Goal: Task Accomplishment & Management: Use online tool/utility

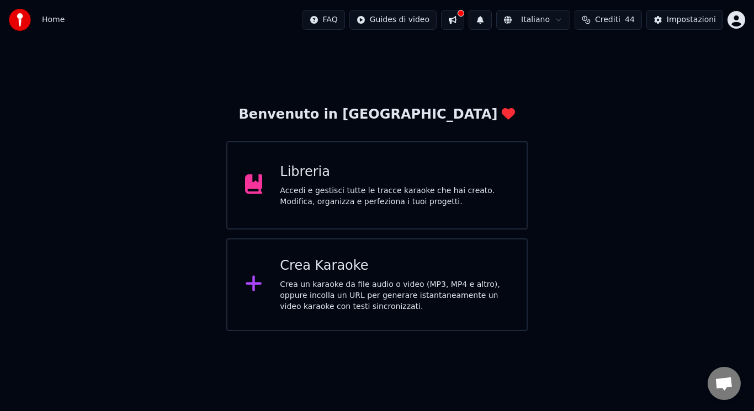
click at [276, 269] on div "Crea Karaoke Crea un karaoke da file audio o video (MP3, MP4 e altro), oppure i…" at bounding box center [376, 285] width 301 height 93
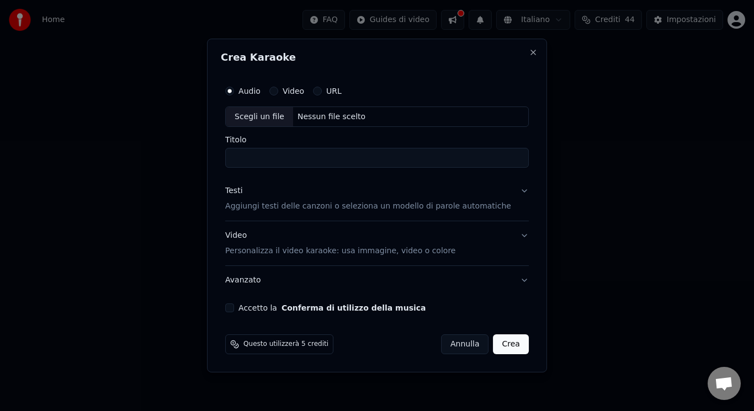
click at [273, 118] on div "Scegli un file" at bounding box center [259, 117] width 67 height 20
type input "**********"
drag, startPoint x: 463, startPoint y: 160, endPoint x: 191, endPoint y: 197, distance: 274.6
click at [191, 197] on body "**********" at bounding box center [377, 165] width 754 height 331
type input "**********"
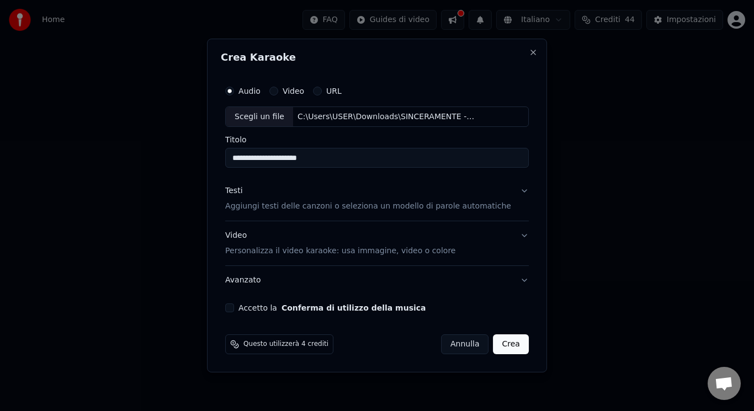
click at [234, 308] on button "Accetto la Conferma di utilizzo della musica" at bounding box center [229, 308] width 9 height 9
click at [272, 248] on p "Personalizza il video karaoke: usa immagine, video o colore" at bounding box center [340, 251] width 230 height 11
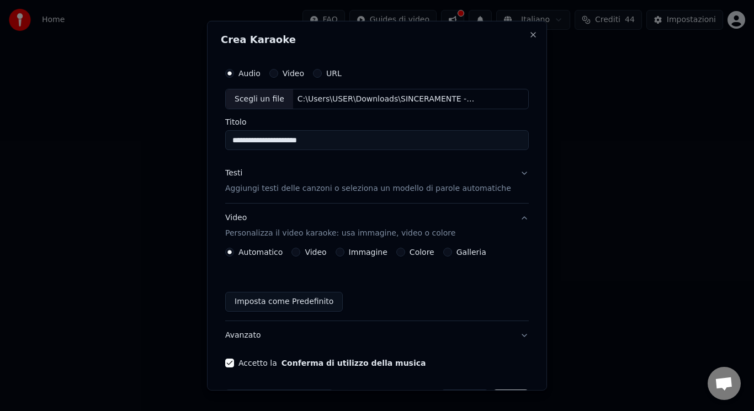
drag, startPoint x: 296, startPoint y: 249, endPoint x: 303, endPoint y: 254, distance: 8.3
click at [303, 254] on div "Automatico Video Immagine Colore Galleria" at bounding box center [355, 252] width 261 height 9
click at [300, 254] on button "Video" at bounding box center [296, 252] width 9 height 9
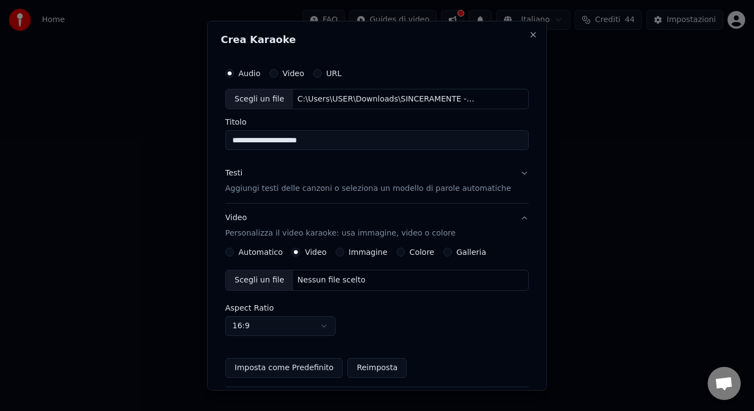
click at [281, 277] on div "Scegli un file" at bounding box center [259, 281] width 67 height 20
click at [329, 186] on p "Aggiungi testi delle canzoni o seleziona un modello di parole automatiche" at bounding box center [368, 188] width 286 height 11
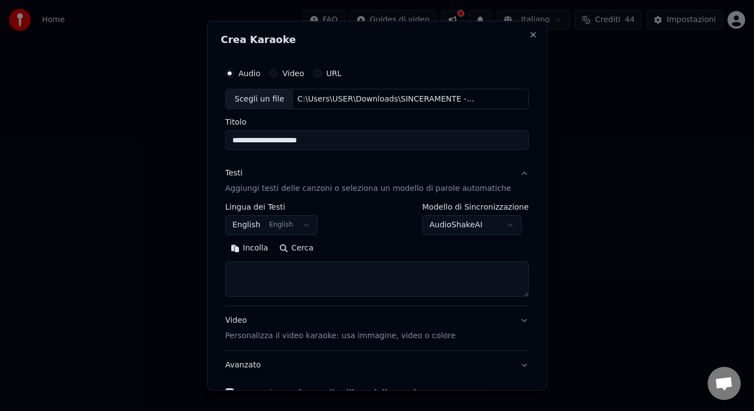
click at [271, 230] on button "English English" at bounding box center [271, 225] width 93 height 20
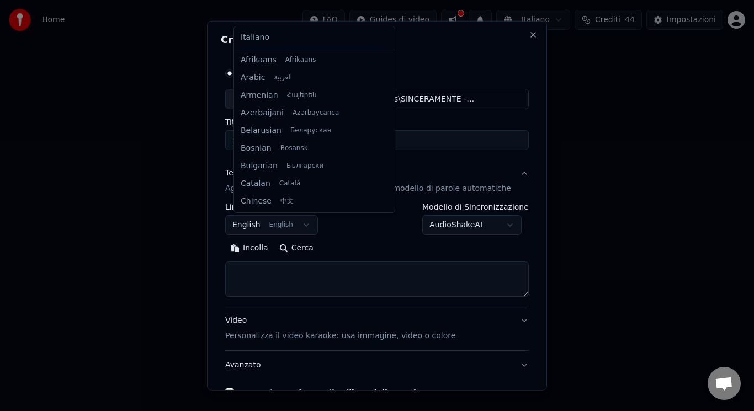
scroll to position [88, 0]
select select "**"
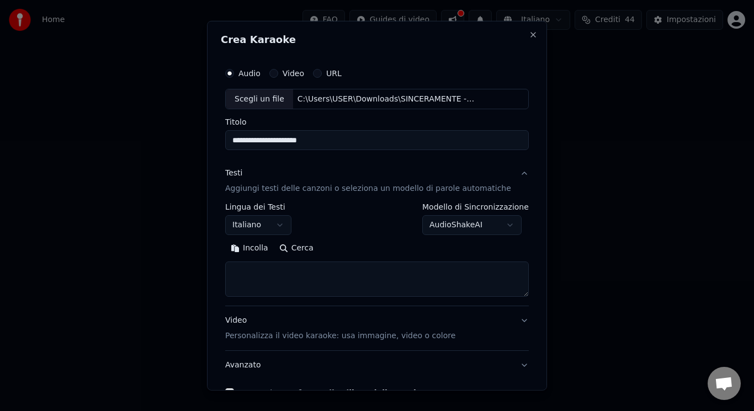
click at [335, 280] on textarea at bounding box center [377, 279] width 304 height 35
click at [305, 268] on textarea at bounding box center [377, 279] width 304 height 35
click at [278, 278] on textarea at bounding box center [377, 279] width 304 height 35
click at [269, 270] on textarea at bounding box center [377, 279] width 304 height 35
click at [271, 276] on textarea at bounding box center [377, 279] width 304 height 35
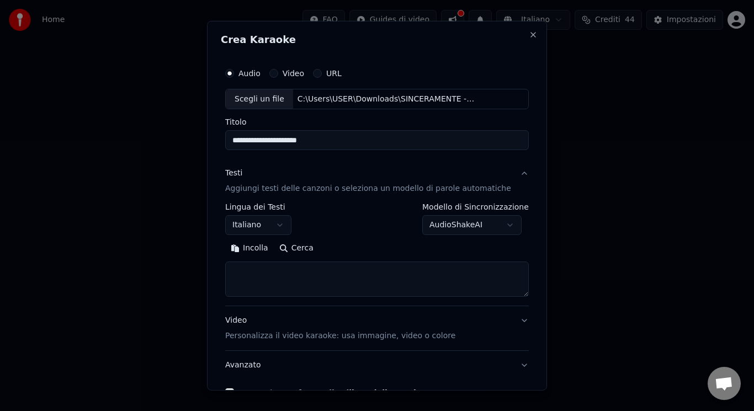
click at [264, 253] on button "Incolla" at bounding box center [249, 249] width 49 height 18
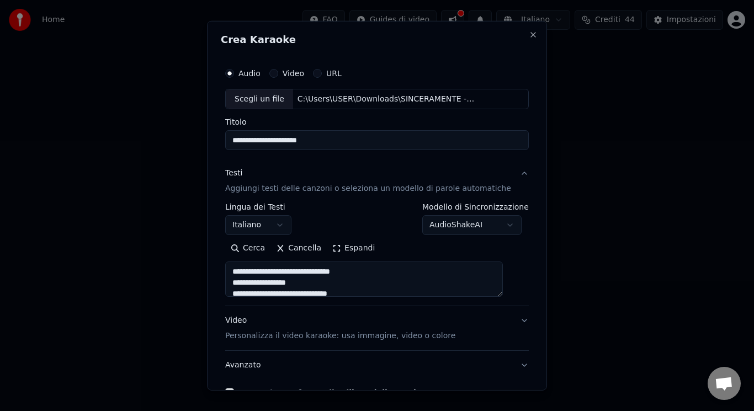
click at [261, 248] on button "Cerca" at bounding box center [247, 249] width 45 height 18
click at [503, 294] on textarea at bounding box center [364, 279] width 278 height 35
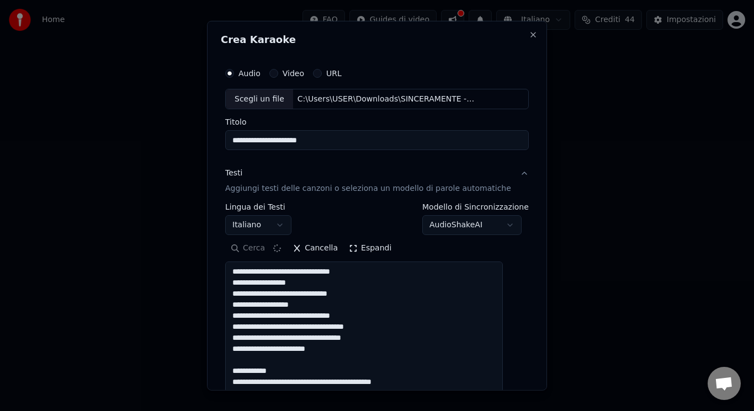
type textarea "**********"
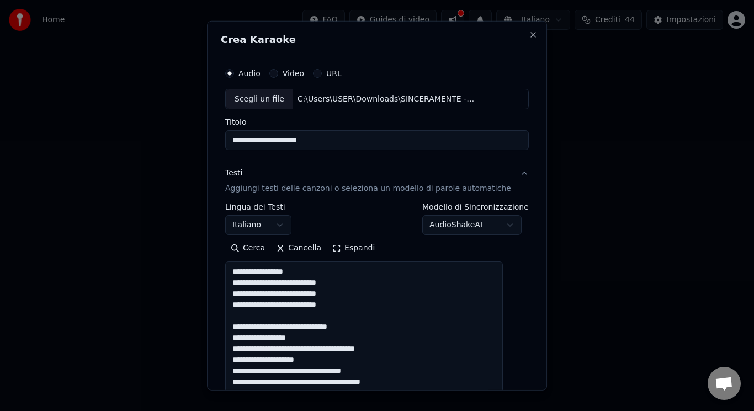
drag, startPoint x: 504, startPoint y: 294, endPoint x: 491, endPoint y: 411, distance: 117.8
click at [288, 248] on button "Cancella" at bounding box center [299, 249] width 56 height 18
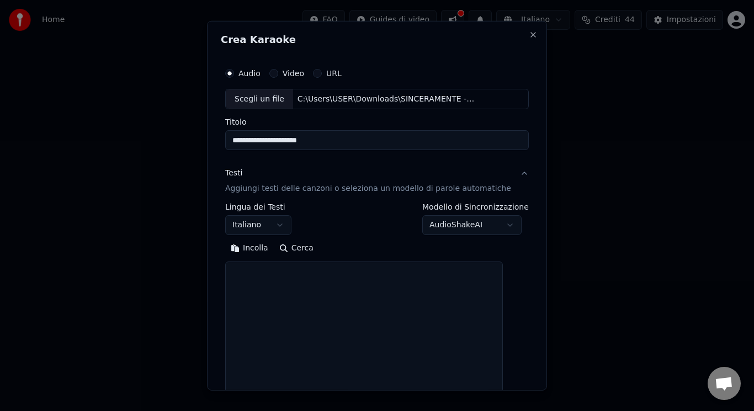
click at [264, 248] on button "Incolla" at bounding box center [249, 249] width 49 height 18
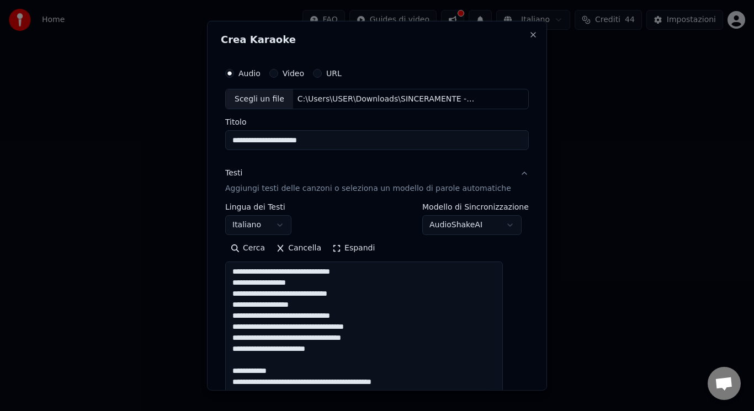
drag, startPoint x: 288, startPoint y: 369, endPoint x: 262, endPoint y: 363, distance: 26.1
click at [262, 363] on textarea at bounding box center [364, 338] width 278 height 152
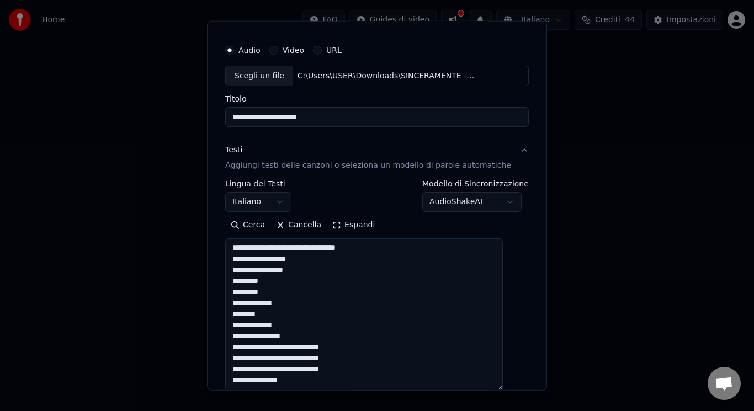
scroll to position [317, 0]
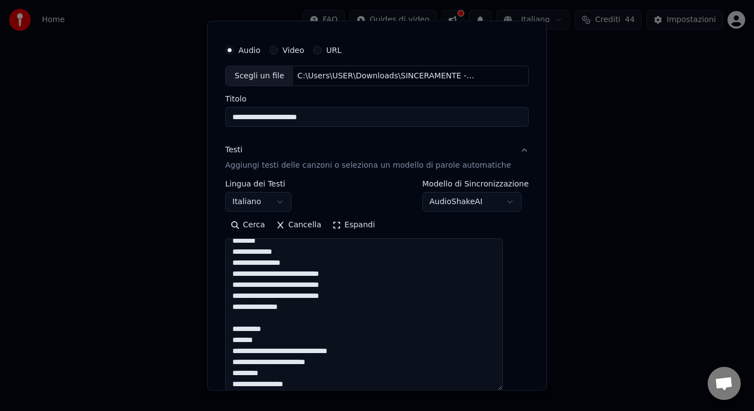
drag, startPoint x: 239, startPoint y: 347, endPoint x: 306, endPoint y: 263, distance: 106.8
click at [306, 263] on textarea at bounding box center [364, 315] width 278 height 152
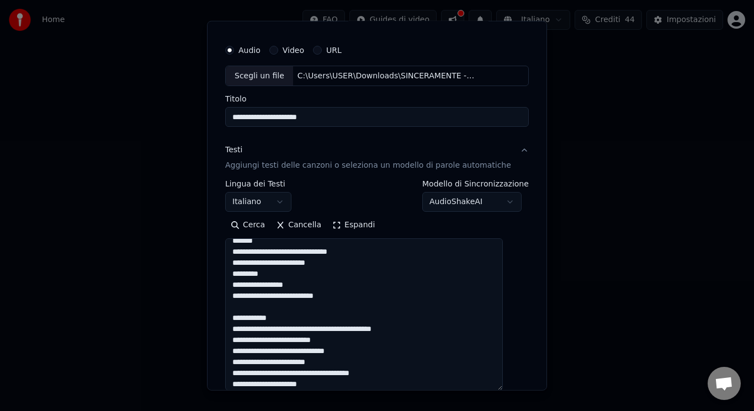
scroll to position [236, 0]
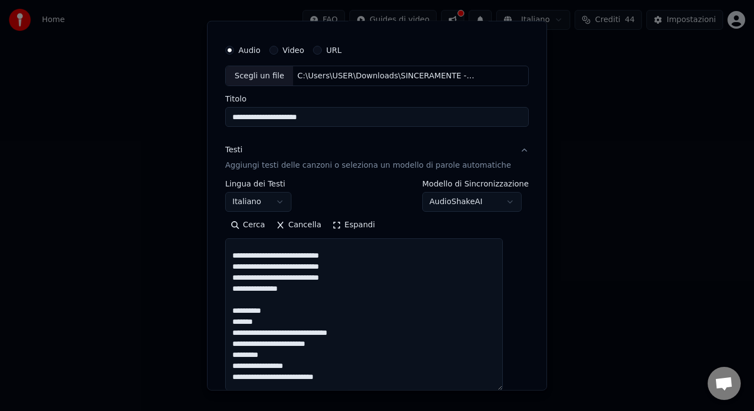
drag, startPoint x: 355, startPoint y: 256, endPoint x: 289, endPoint y: 257, distance: 66.3
click at [289, 257] on textarea at bounding box center [364, 315] width 278 height 152
drag, startPoint x: 352, startPoint y: 280, endPoint x: 291, endPoint y: 280, distance: 60.7
click at [291, 280] on textarea at bounding box center [364, 315] width 278 height 152
drag, startPoint x: 361, startPoint y: 266, endPoint x: 289, endPoint y: 266, distance: 71.8
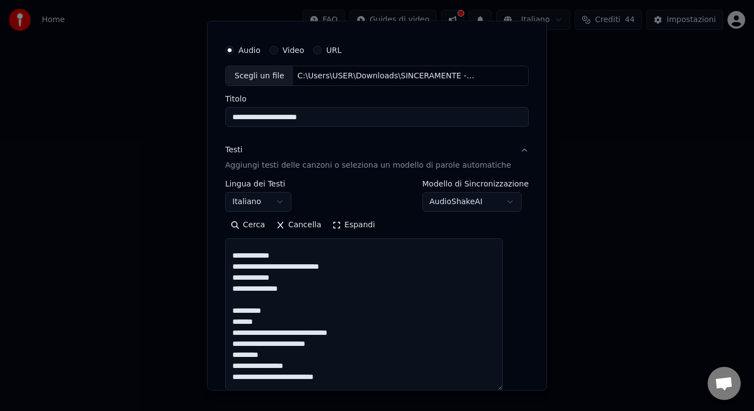
click at [289, 266] on textarea at bounding box center [364, 315] width 278 height 152
drag, startPoint x: 275, startPoint y: 310, endPoint x: 261, endPoint y: 301, distance: 16.4
click at [261, 301] on textarea at bounding box center [364, 315] width 278 height 152
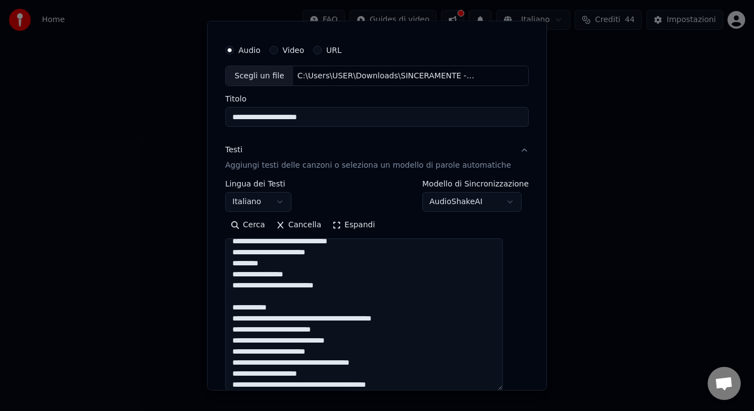
scroll to position [338, 0]
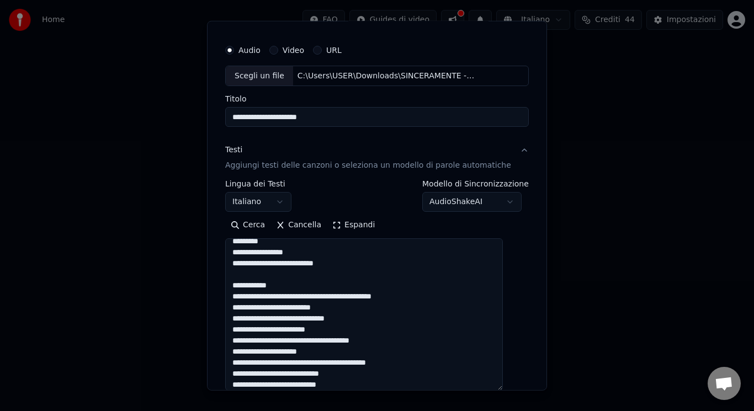
drag, startPoint x: 292, startPoint y: 283, endPoint x: 276, endPoint y: 279, distance: 17.0
click at [276, 279] on textarea at bounding box center [364, 315] width 278 height 152
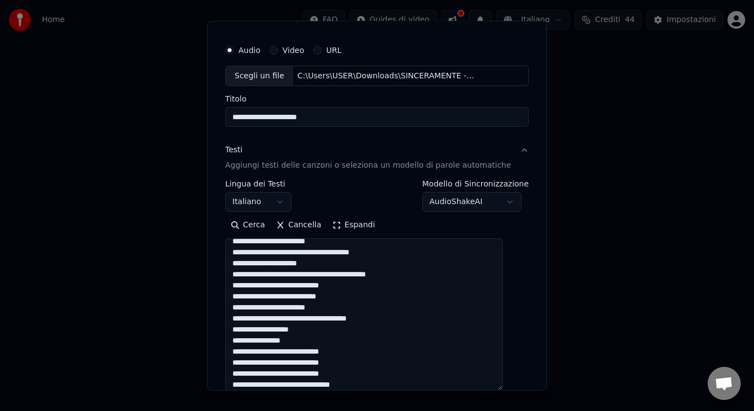
scroll to position [460, 0]
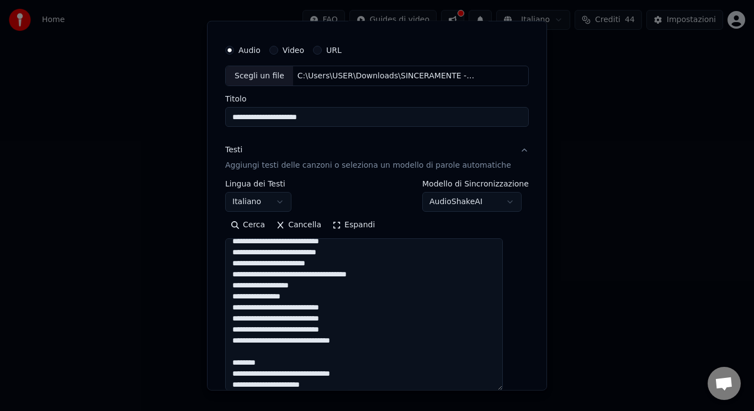
drag, startPoint x: 300, startPoint y: 298, endPoint x: 231, endPoint y: 297, distance: 68.5
click at [231, 297] on div "**********" at bounding box center [377, 265] width 313 height 462
drag, startPoint x: 355, startPoint y: 311, endPoint x: 291, endPoint y: 311, distance: 64.1
click at [291, 311] on textarea at bounding box center [364, 315] width 278 height 152
drag, startPoint x: 359, startPoint y: 319, endPoint x: 286, endPoint y: 321, distance: 73.5
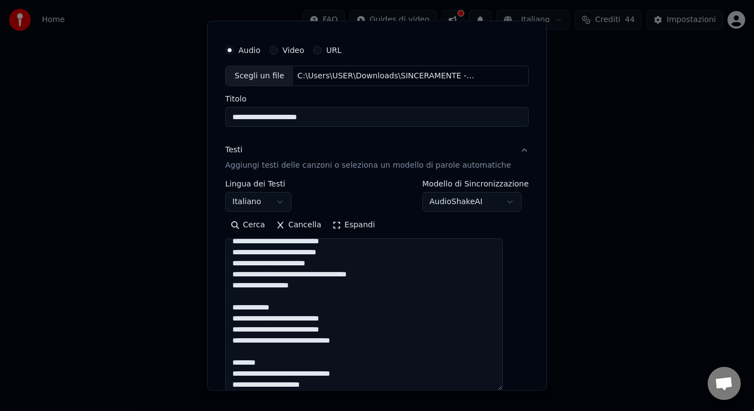
click at [286, 321] on textarea at bounding box center [364, 315] width 278 height 152
drag, startPoint x: 351, startPoint y: 327, endPoint x: 270, endPoint y: 330, distance: 81.2
click at [270, 330] on textarea at bounding box center [364, 315] width 278 height 152
click at [291, 329] on textarea at bounding box center [364, 315] width 278 height 152
drag, startPoint x: 288, startPoint y: 330, endPoint x: 383, endPoint y: 325, distance: 94.6
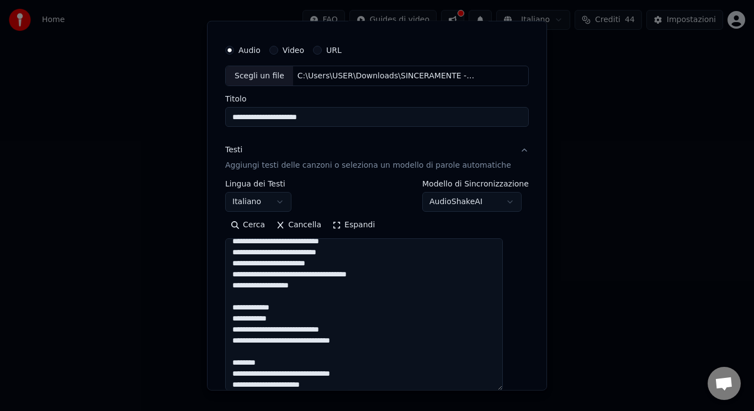
click at [383, 325] on textarea at bounding box center [364, 315] width 278 height 152
drag, startPoint x: 380, startPoint y: 342, endPoint x: 301, endPoint y: 337, distance: 78.6
click at [301, 337] on textarea at bounding box center [364, 315] width 278 height 152
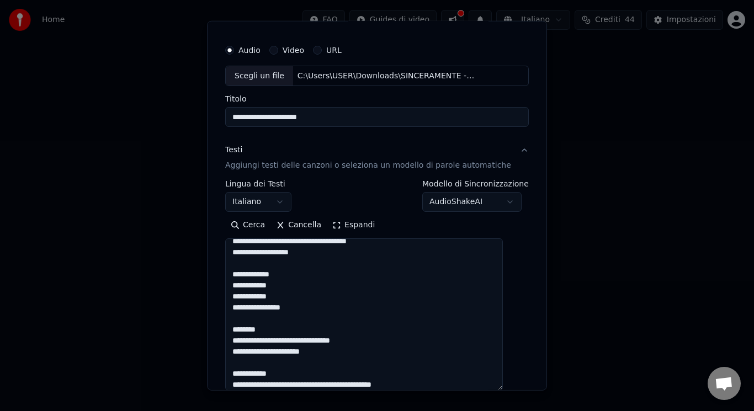
drag, startPoint x: 269, startPoint y: 332, endPoint x: 259, endPoint y: 325, distance: 11.9
click at [259, 325] on textarea at bounding box center [364, 315] width 278 height 152
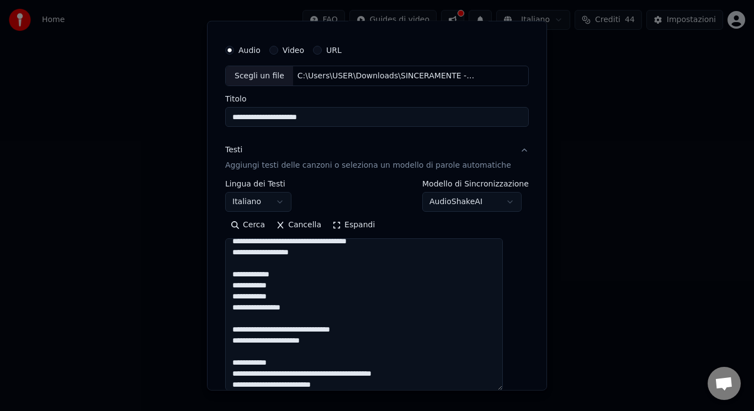
drag, startPoint x: 282, startPoint y: 362, endPoint x: 269, endPoint y: 355, distance: 13.8
click at [269, 355] on textarea at bounding box center [364, 315] width 278 height 152
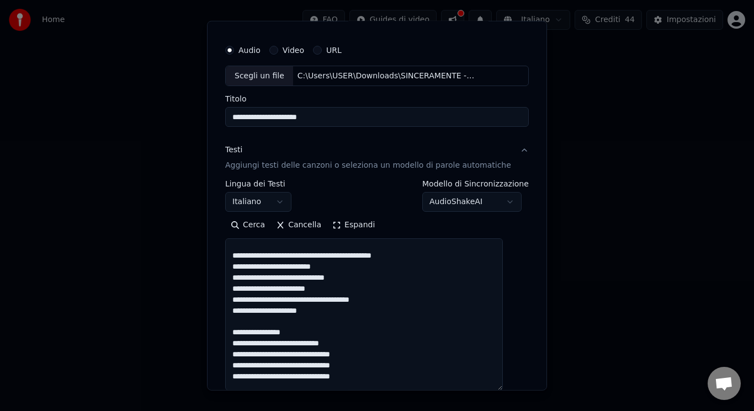
scroll to position [615, 0]
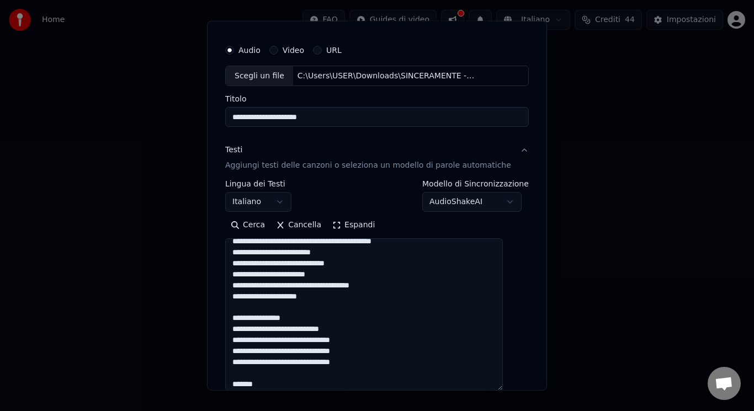
drag, startPoint x: 305, startPoint y: 317, endPoint x: 273, endPoint y: 305, distance: 33.7
click at [273, 305] on textarea at bounding box center [364, 315] width 278 height 152
drag, startPoint x: 356, startPoint y: 319, endPoint x: 287, endPoint y: 321, distance: 68.5
click at [287, 321] on textarea at bounding box center [364, 315] width 278 height 152
drag, startPoint x: 364, startPoint y: 331, endPoint x: 300, endPoint y: 331, distance: 64.6
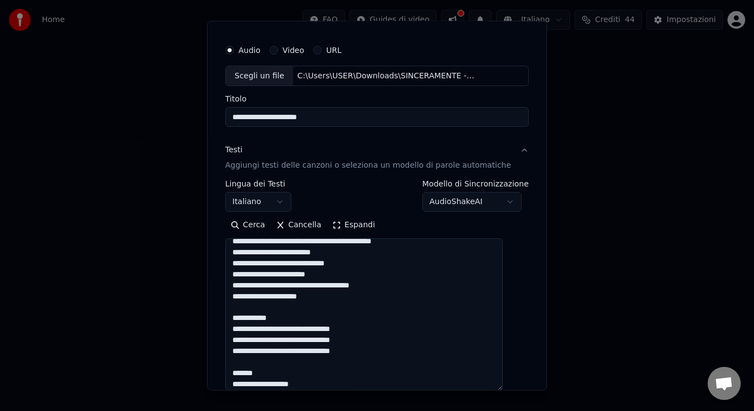
click at [300, 331] on textarea at bounding box center [364, 315] width 278 height 152
drag, startPoint x: 369, startPoint y: 343, endPoint x: 299, endPoint y: 342, distance: 70.7
click at [299, 342] on textarea at bounding box center [364, 315] width 278 height 152
drag, startPoint x: 367, startPoint y: 357, endPoint x: 298, endPoint y: 354, distance: 69.1
click at [298, 354] on textarea at bounding box center [364, 315] width 278 height 152
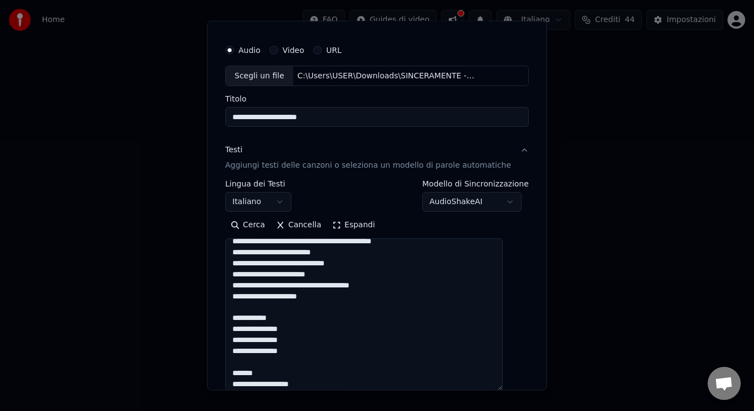
drag, startPoint x: 290, startPoint y: 381, endPoint x: 269, endPoint y: 369, distance: 24.7
click at [269, 369] on textarea at bounding box center [364, 315] width 278 height 152
drag, startPoint x: 269, startPoint y: 369, endPoint x: 256, endPoint y: 364, distance: 14.2
click at [256, 364] on textarea at bounding box center [364, 315] width 278 height 152
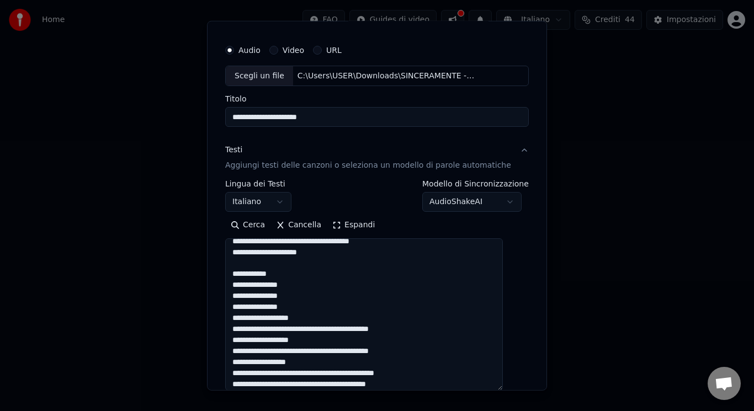
scroll to position [670, 0]
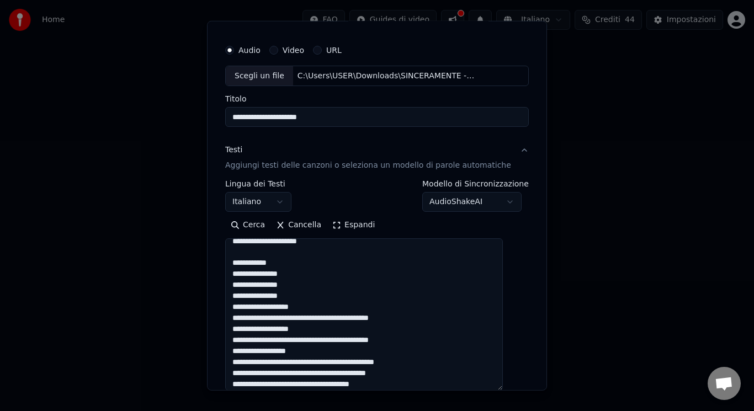
click at [313, 297] on textarea at bounding box center [364, 315] width 278 height 152
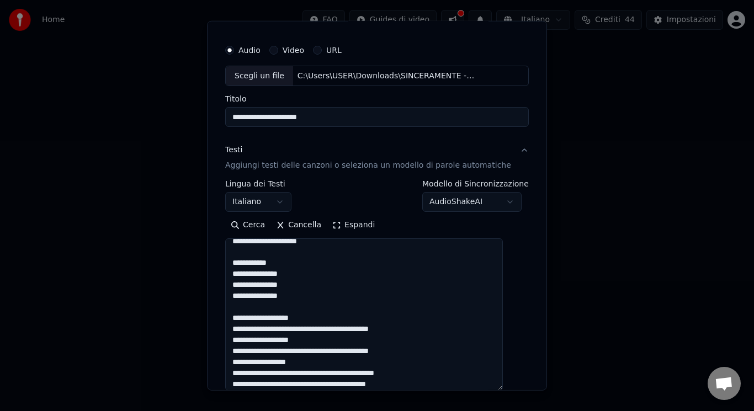
scroll to position [685, 0]
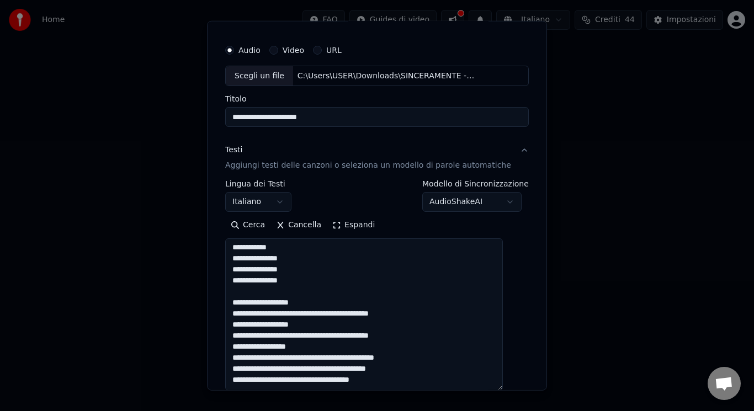
drag, startPoint x: 425, startPoint y: 315, endPoint x: 358, endPoint y: 319, distance: 66.4
click at [358, 319] on textarea at bounding box center [364, 315] width 278 height 152
drag, startPoint x: 426, startPoint y: 335, endPoint x: 362, endPoint y: 335, distance: 64.1
click at [362, 335] on textarea at bounding box center [364, 315] width 278 height 152
drag, startPoint x: 436, startPoint y: 359, endPoint x: 368, endPoint y: 359, distance: 67.9
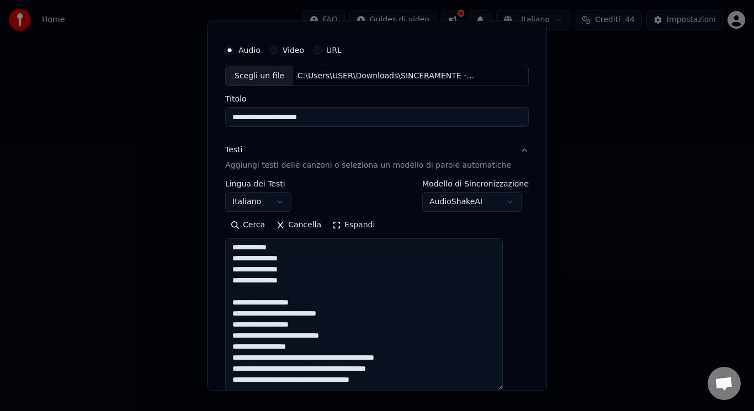
click at [368, 359] on textarea at bounding box center [364, 315] width 278 height 152
drag, startPoint x: 414, startPoint y: 372, endPoint x: 347, endPoint y: 371, distance: 66.8
click at [347, 371] on textarea at bounding box center [364, 315] width 278 height 152
type textarea "**********"
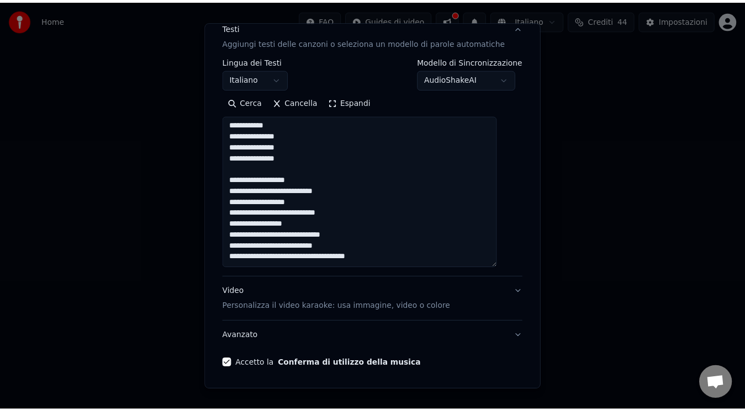
scroll to position [184, 0]
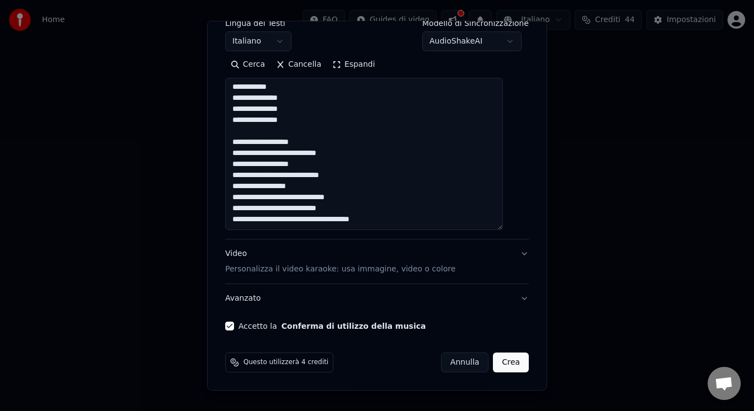
click at [505, 359] on button "Crea" at bounding box center [511, 363] width 35 height 20
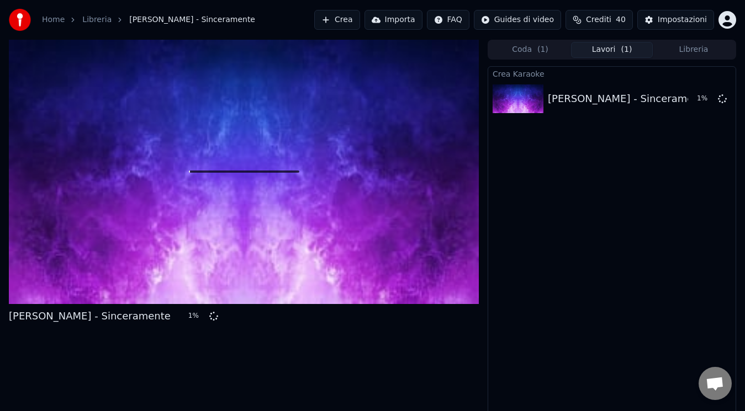
click at [572, 237] on div "Crea Karaoke [PERSON_NAME] - Sinceramente 1 %" at bounding box center [612, 241] width 248 height 350
click at [708, 262] on div "Crea Karaoke [PERSON_NAME] - Sinceramente 9 %" at bounding box center [612, 241] width 248 height 350
